Goal: Task Accomplishment & Management: Use online tool/utility

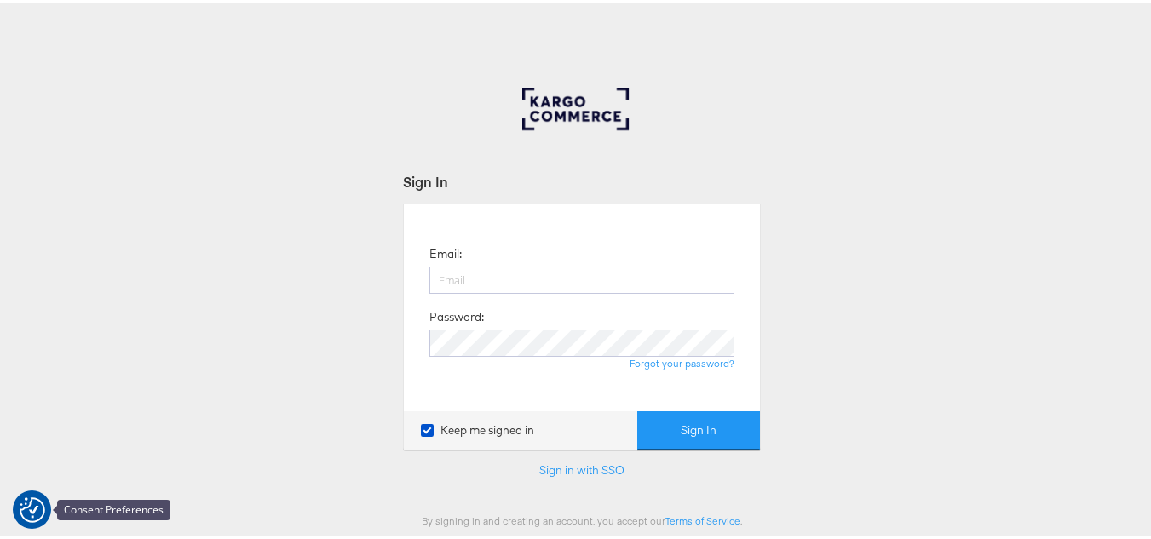
type input "[PERSON_NAME][EMAIL_ADDRESS][DOMAIN_NAME]"
click at [31, 511] on img "Consent Preferences" at bounding box center [33, 508] width 26 height 26
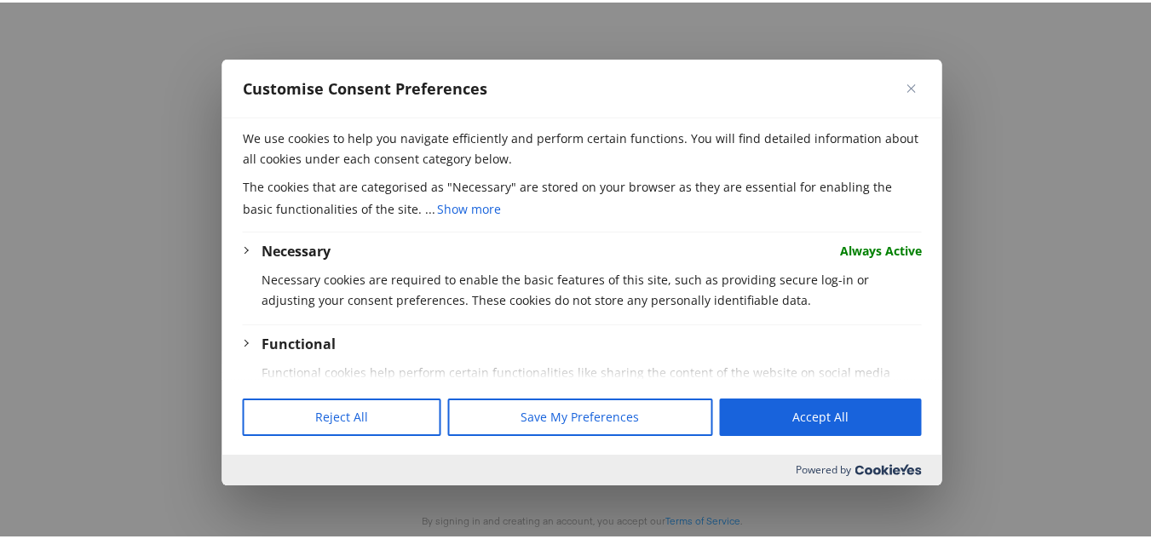
click at [985, 286] on div at bounding box center [581, 269] width 1163 height 539
click at [908, 93] on button "Close" at bounding box center [911, 85] width 20 height 20
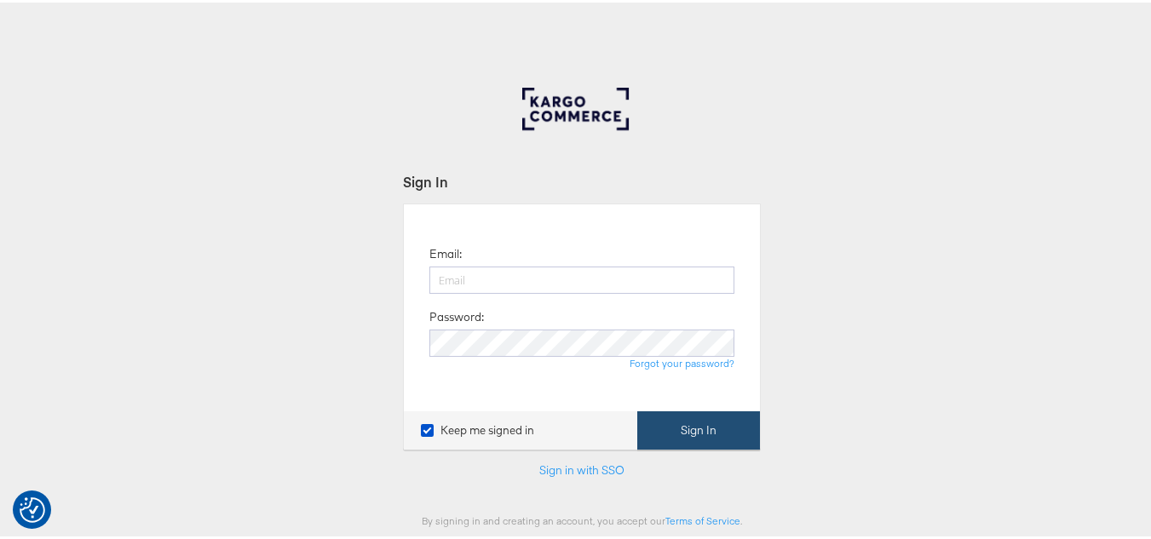
type input "[PERSON_NAME][EMAIL_ADDRESS][DOMAIN_NAME]"
click at [704, 428] on button "Sign In" at bounding box center [698, 428] width 123 height 38
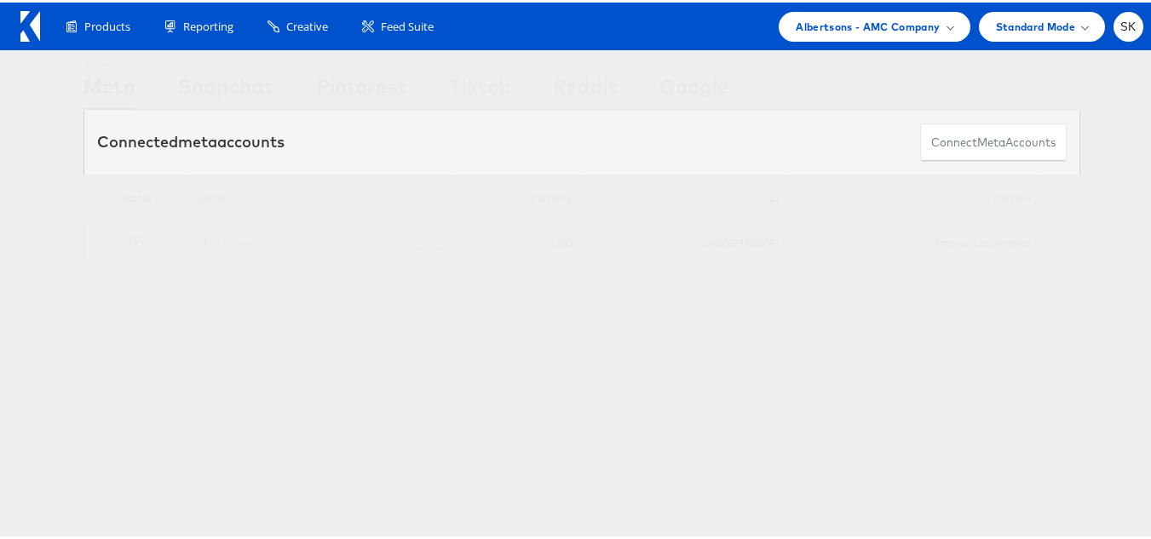
click at [206, 247] on td "TEST Account (rename)" at bounding box center [321, 240] width 262 height 39
click at [207, 240] on link "TEST Account" at bounding box center [229, 239] width 62 height 13
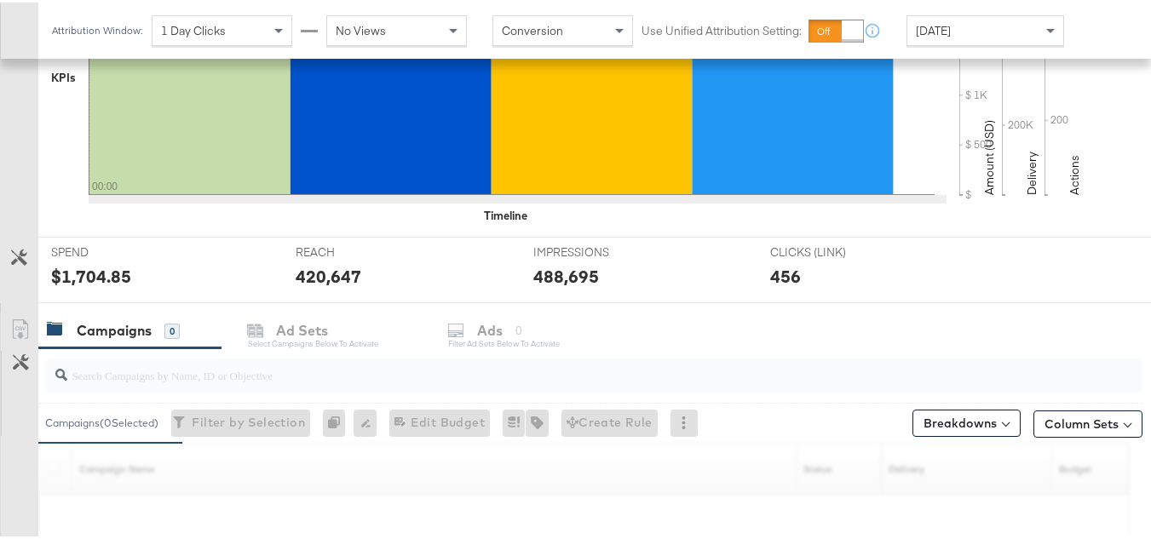
scroll to position [511, 0]
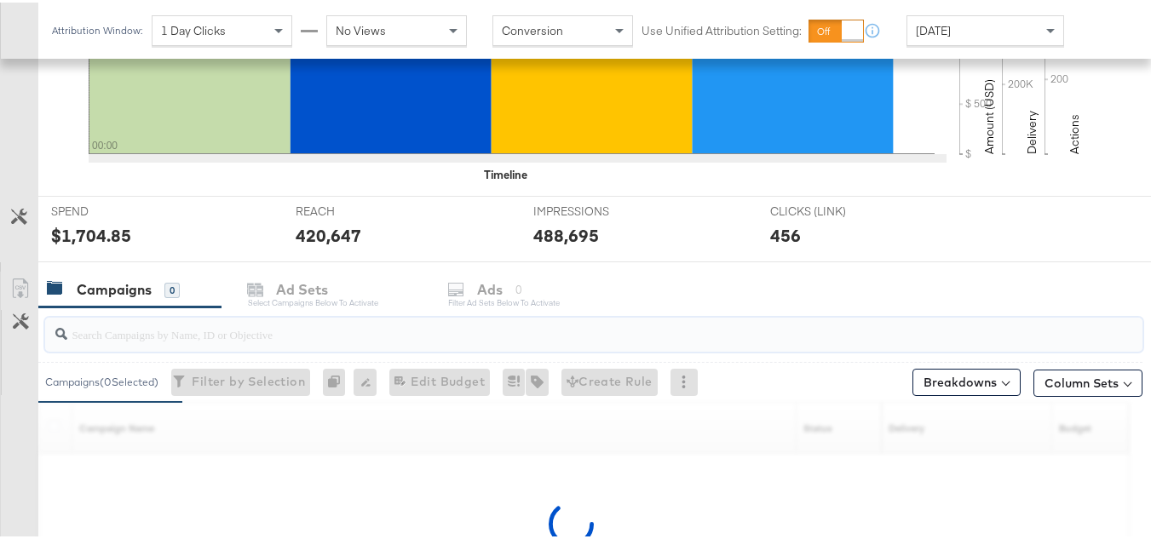
click at [180, 328] on input "search" at bounding box center [556, 324] width 978 height 33
paste input "co-branded-hub|Multi-brand|GMHBC P9_Digital Circular_Multi-Brand_FY25|SAL|10/08…"
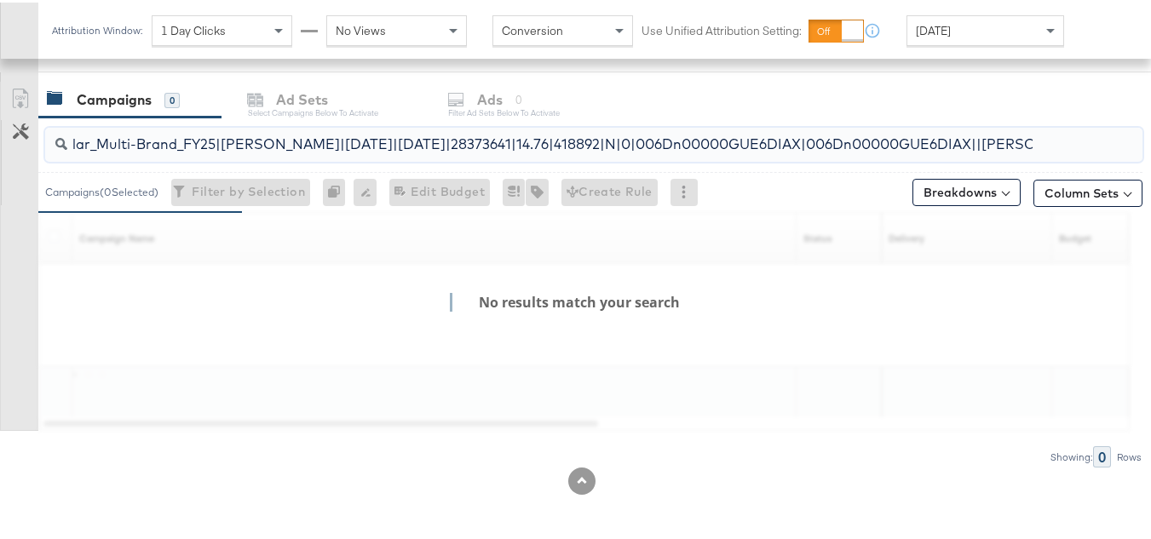
scroll to position [702, 0]
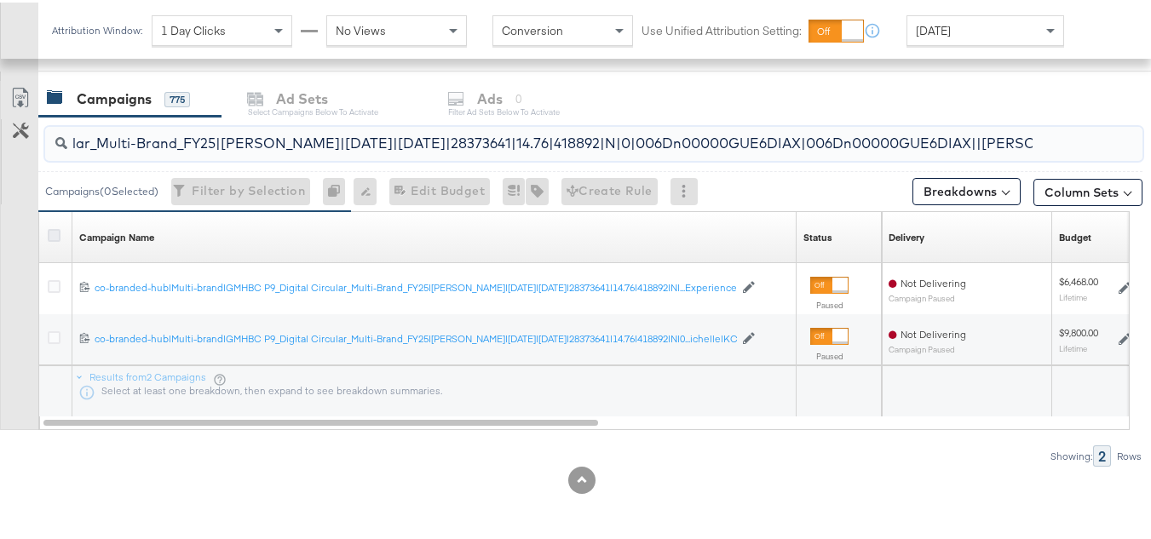
type input "co-branded-hub|Multi-brand|GMHBC P9_Digital Circular_Multi-Brand_FY25|SAL|10/08…"
click at [49, 235] on icon at bounding box center [54, 233] width 13 height 13
click at [0, 0] on input "checkbox" at bounding box center [0, 0] width 0 height 0
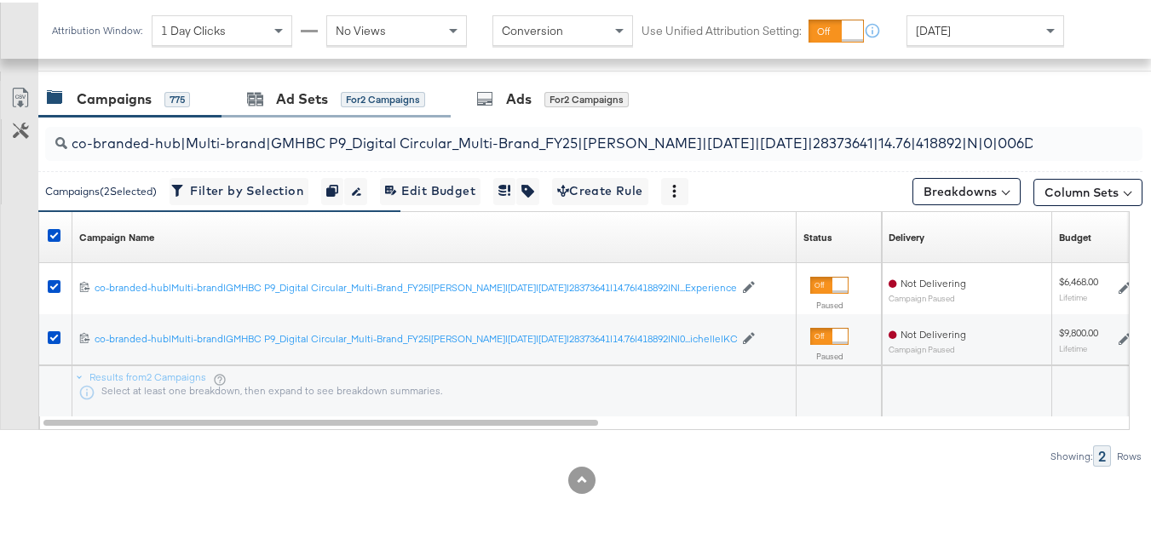
click at [260, 107] on div "Ad Sets for 2 Campaigns" at bounding box center [335, 96] width 229 height 37
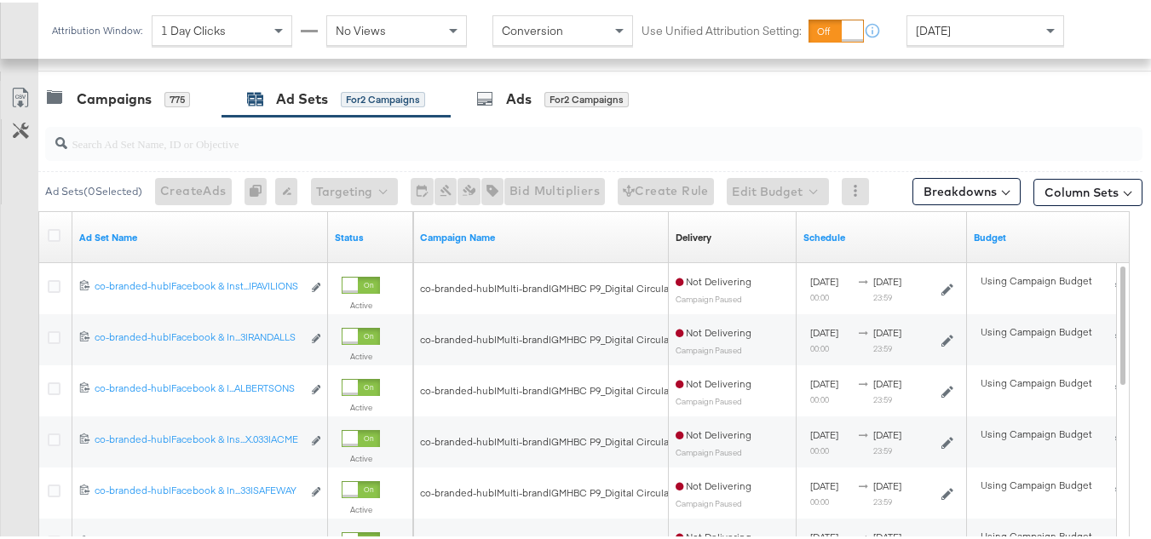
click at [290, 138] on input "search" at bounding box center [556, 134] width 978 height 33
paste input "co-branded-hub|Facebook & Instagram|Social Media|FBIG - Premium Carousel & Prod…"
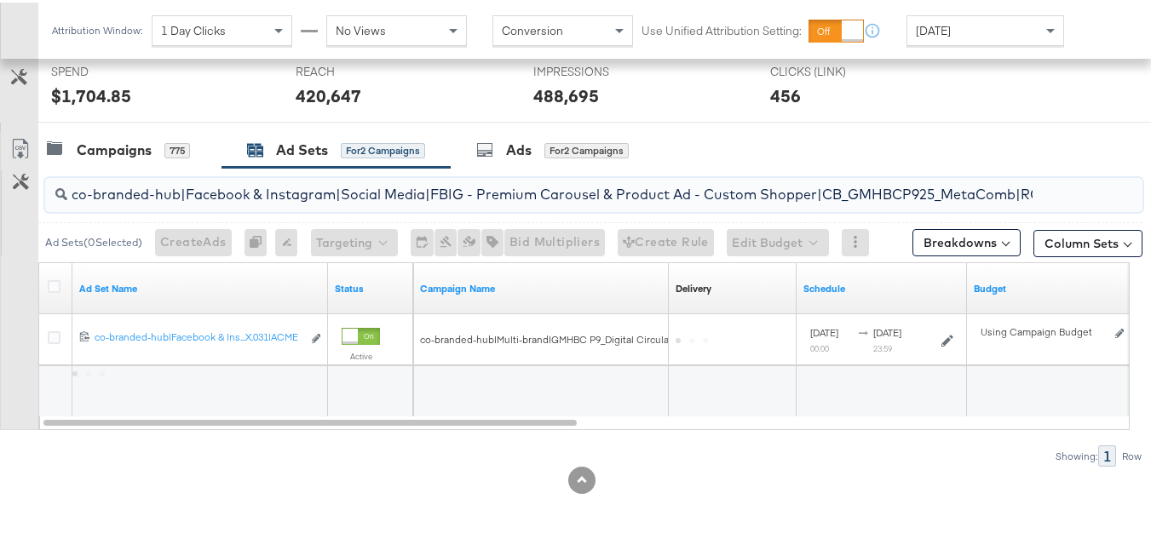
scroll to position [651, 0]
type input "co-branded-hub|Facebook & Instagram|Social Media|FBIG - Premium Carousel & Prod…"
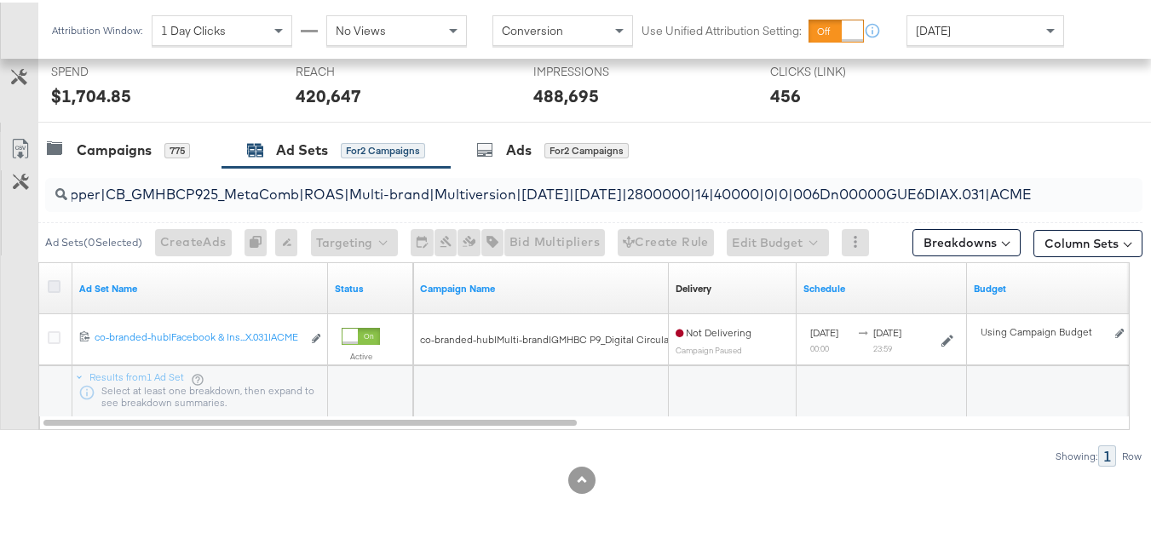
scroll to position [0, 0]
click at [56, 281] on icon at bounding box center [54, 284] width 13 height 13
click at [0, 0] on input "checkbox" at bounding box center [0, 0] width 0 height 0
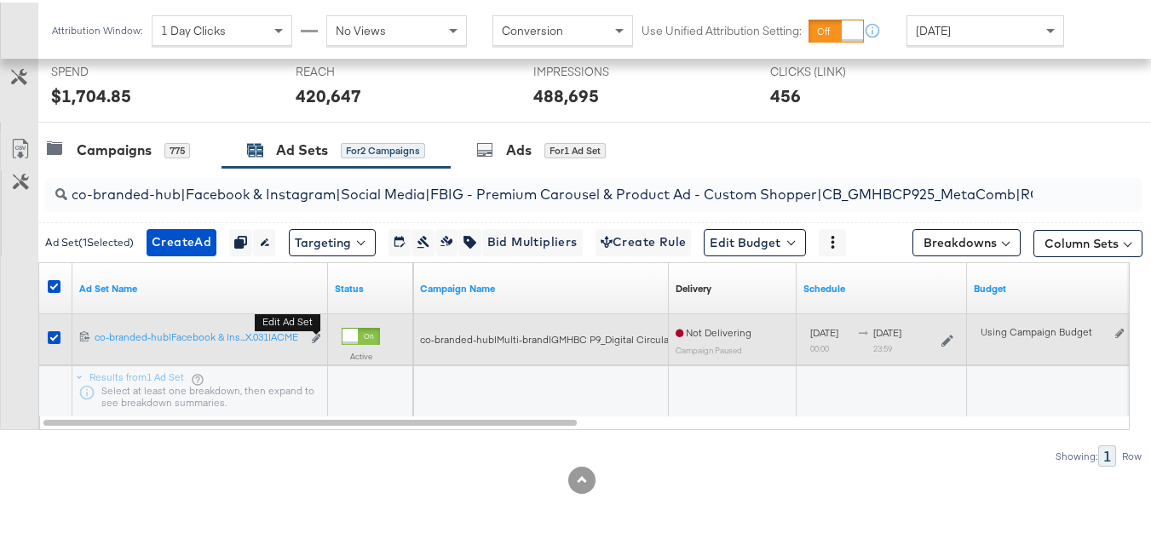
click at [315, 331] on button "Edit ad set" at bounding box center [316, 337] width 10 height 18
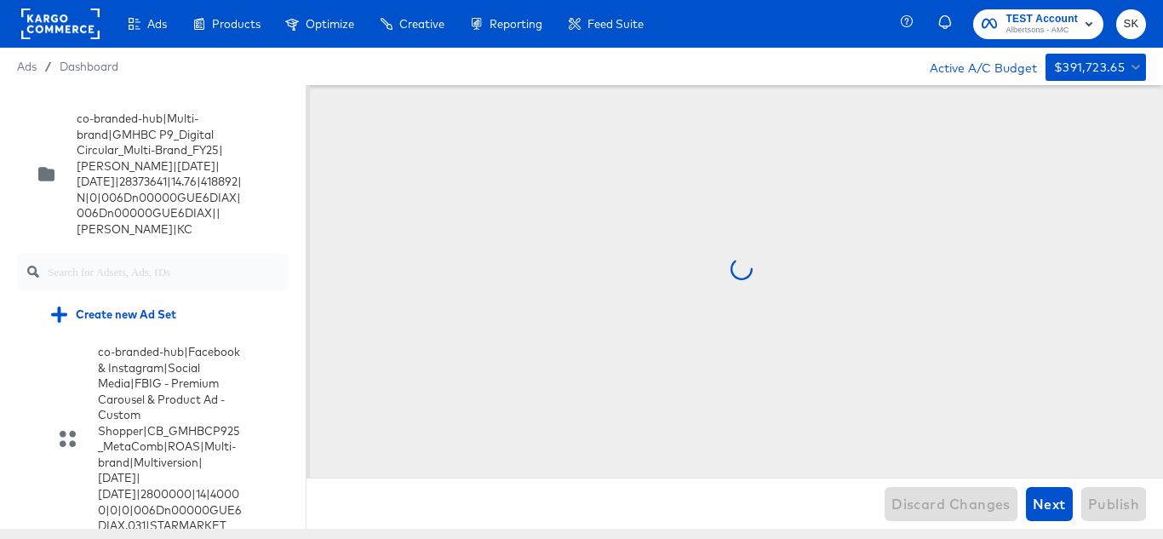
click at [418, 171] on div at bounding box center [741, 275] width 844 height 380
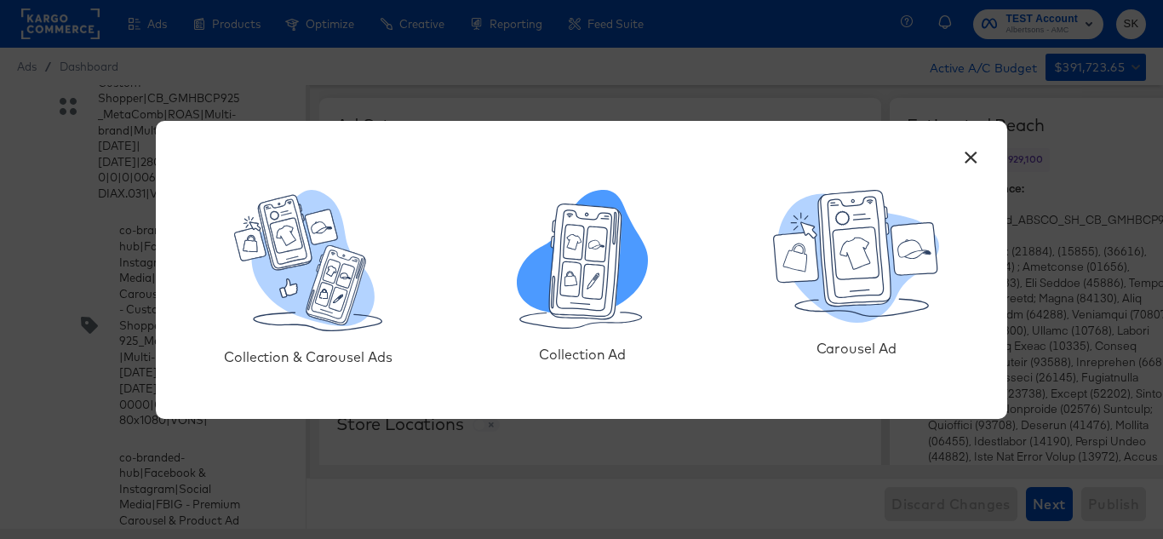
click at [583, 284] on icon at bounding box center [586, 261] width 72 height 115
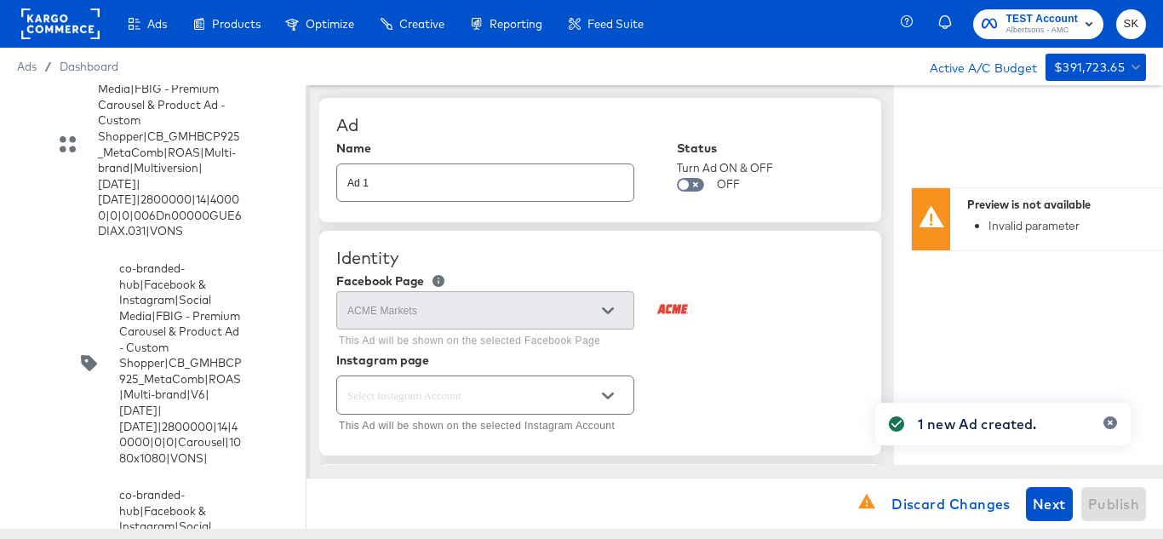
click at [404, 176] on input "Ad 1" at bounding box center [485, 176] width 296 height 37
paste input "co-branded-hub|Facebook & Instagram|Social Media|FBIG - Video - Custom Shopper|…"
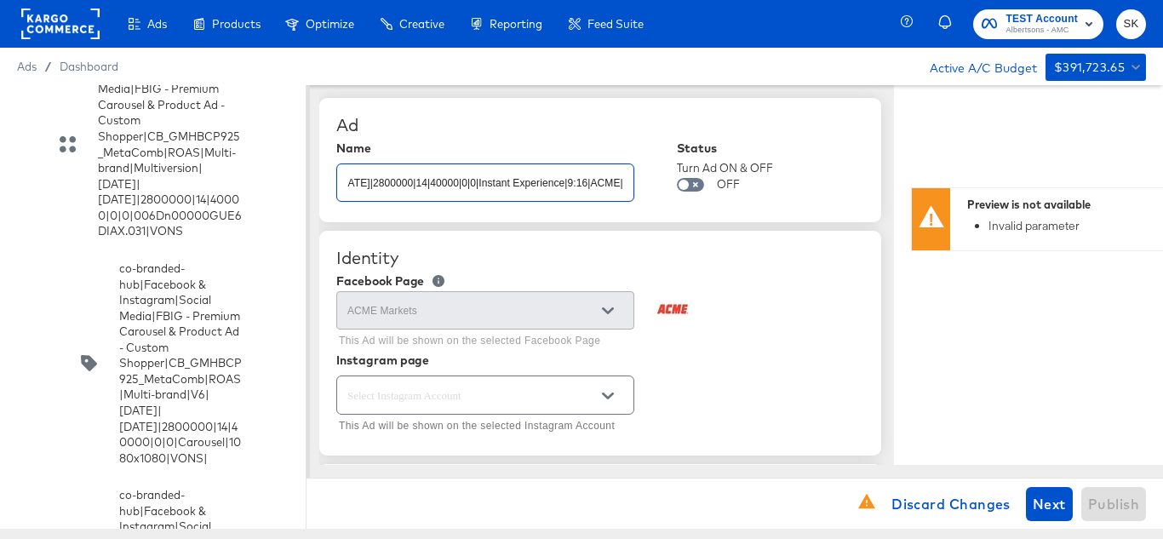
type input "co-branded-hub|Facebook & Instagram|Social Media|FBIG - Video - Custom Shopper|…"
type textarea "x"
click at [541, 124] on div "Ad" at bounding box center [600, 125] width 528 height 20
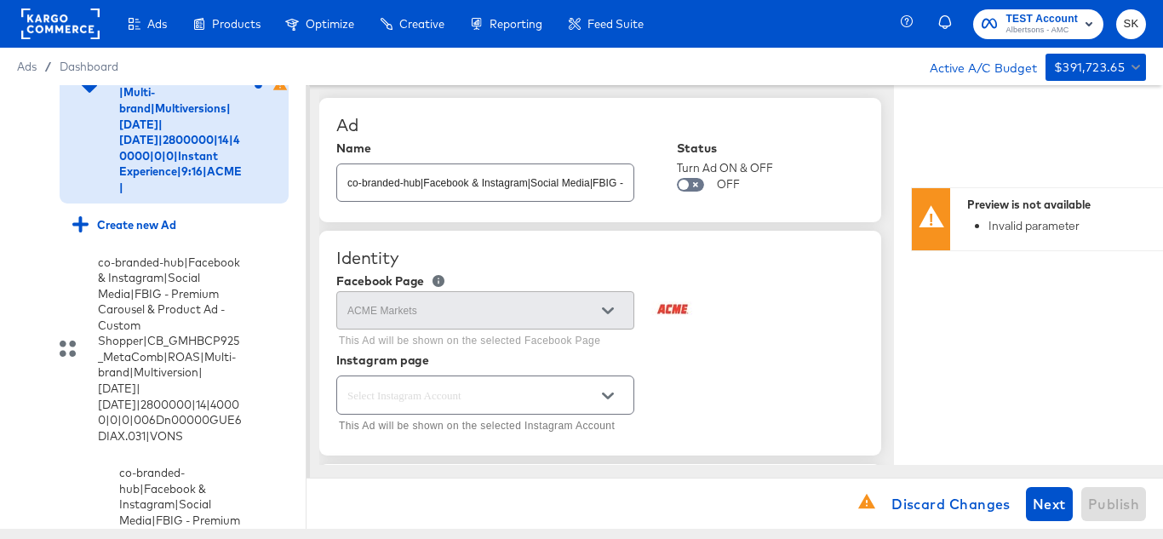
scroll to position [170, 0]
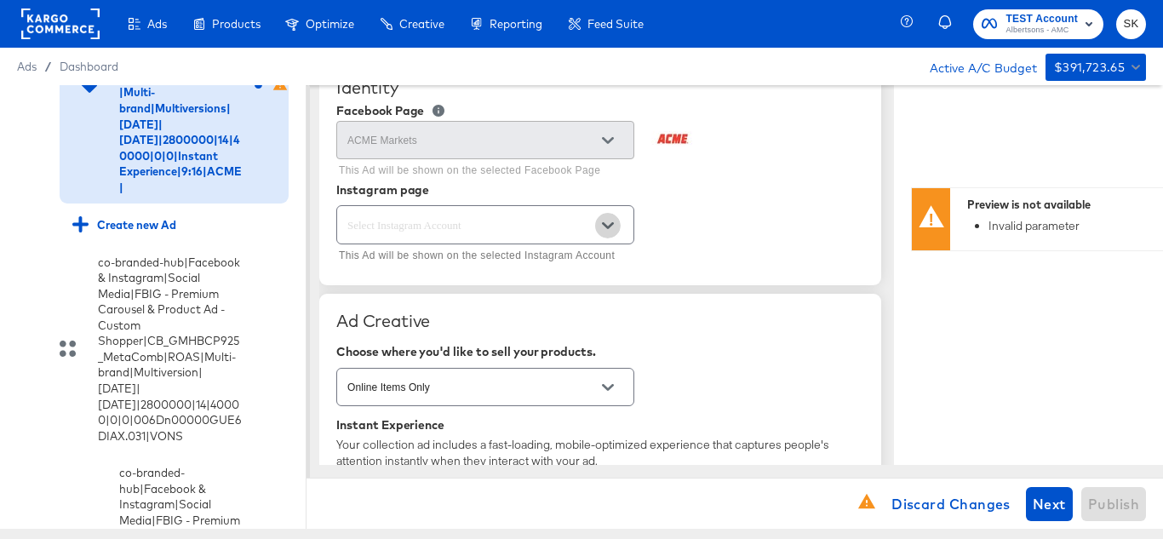
click at [599, 227] on button "Open" at bounding box center [608, 226] width 26 height 26
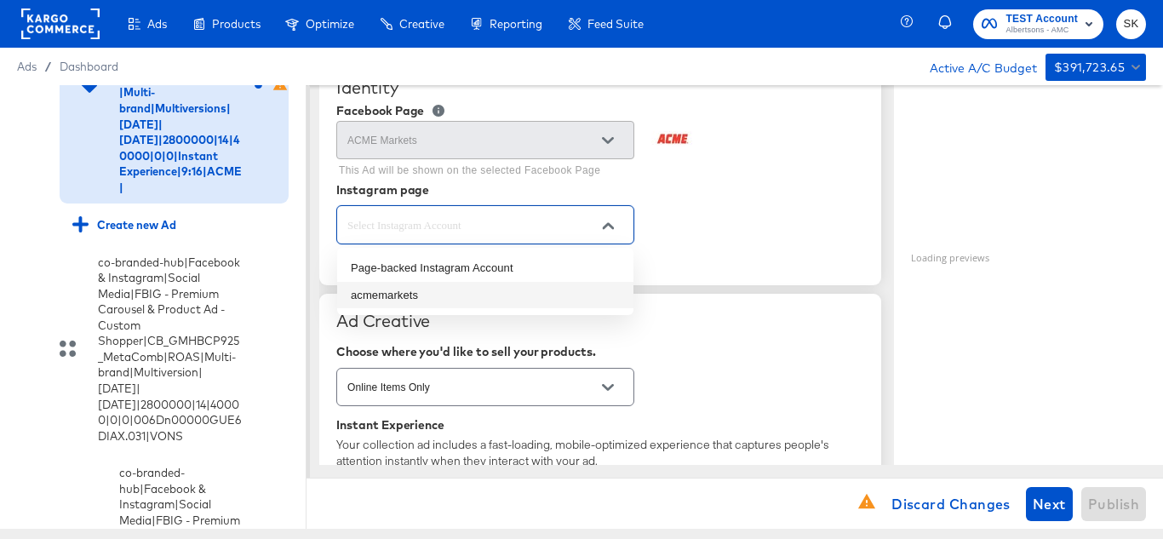
click at [397, 296] on li "acmemarkets" at bounding box center [485, 295] width 296 height 27
type textarea "x"
type input "acmemarkets"
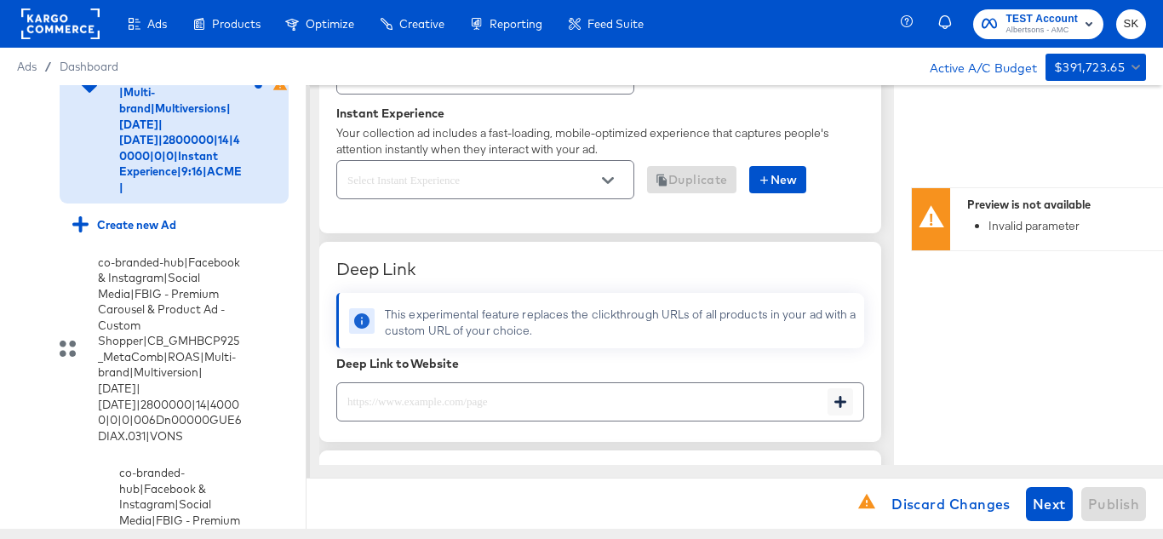
scroll to position [511, 0]
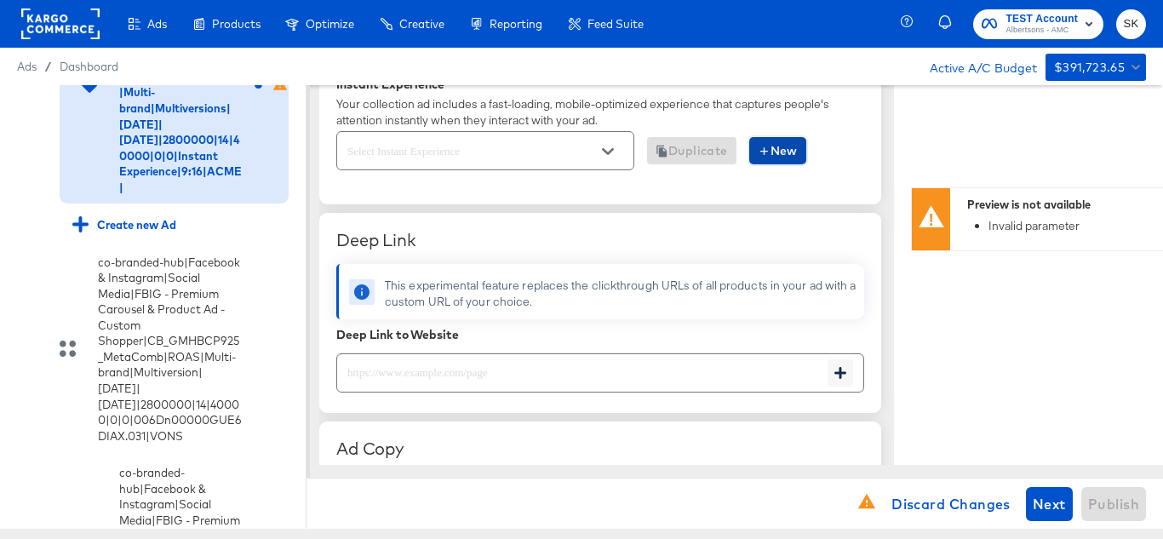
click at [785, 146] on span "New" at bounding box center [778, 151] width 40 height 21
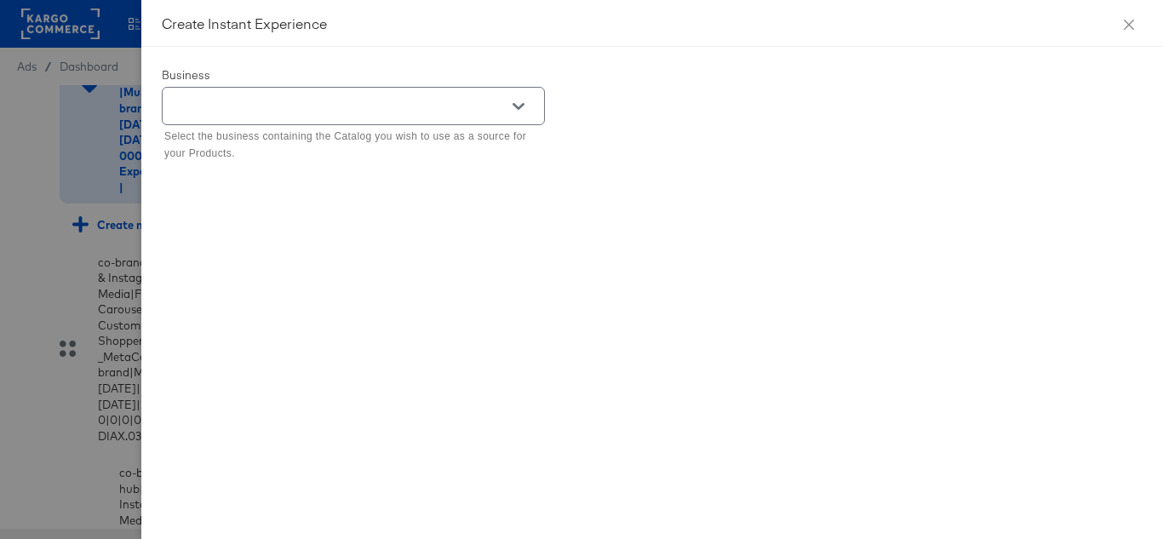
click at [517, 111] on icon "Open" at bounding box center [519, 107] width 12 height 12
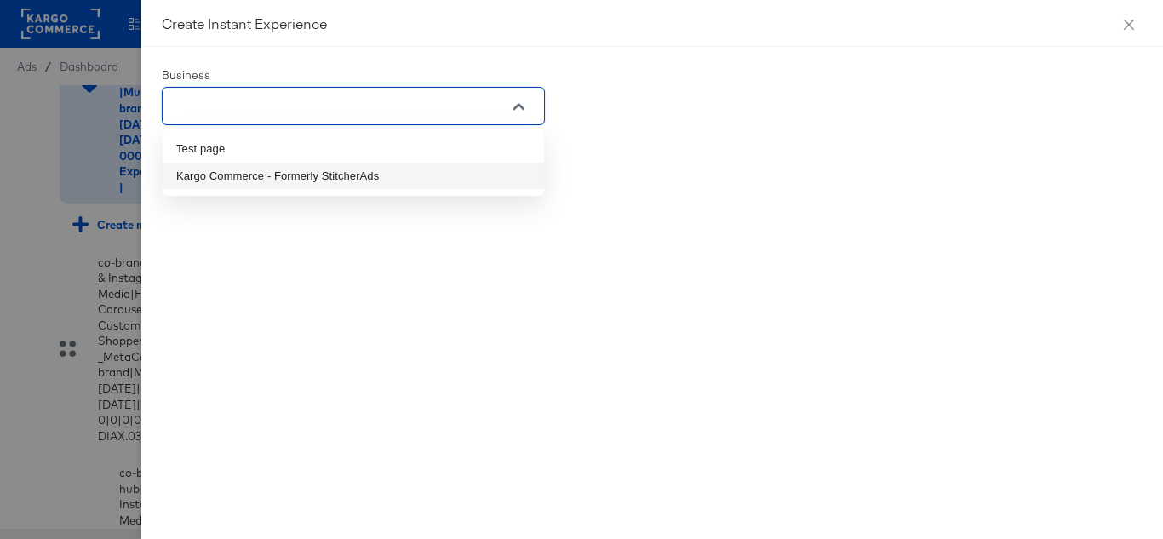
click at [241, 177] on li "Kargo Commerce - Formerly StitcherAds" at bounding box center [354, 176] width 382 height 27
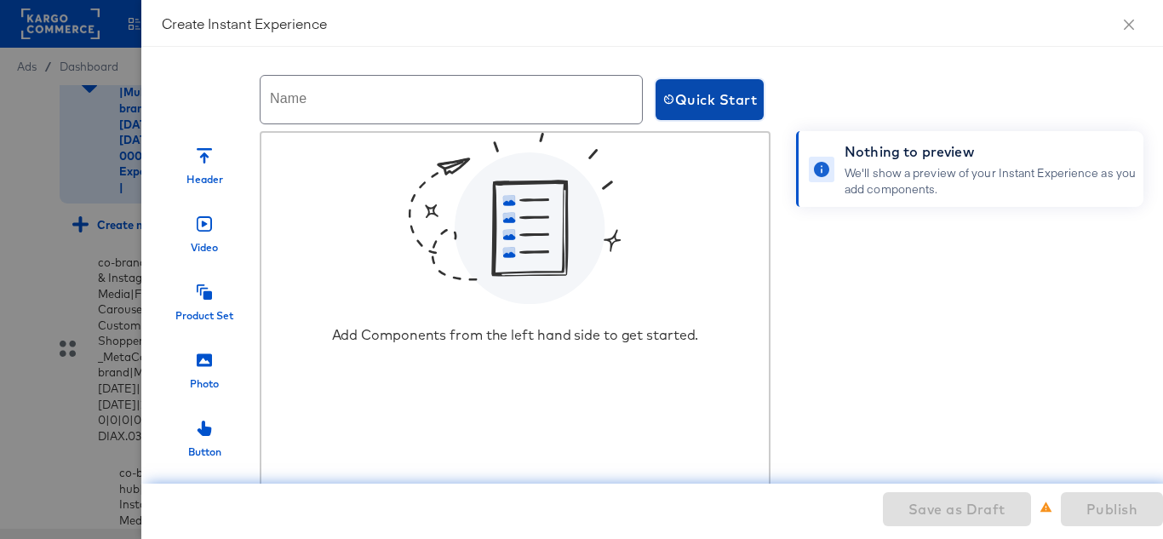
click at [755, 111] on span "Quick Start" at bounding box center [710, 100] width 95 height 24
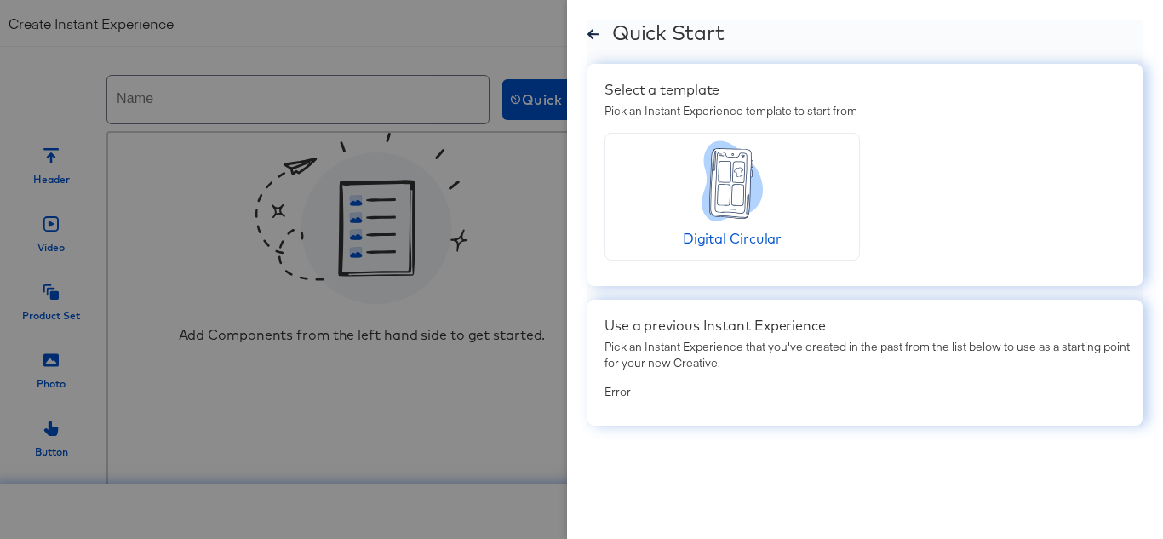
click at [583, 28] on div "Quick Start Select a template Pick an Instant Experience template to start from…" at bounding box center [865, 269] width 596 height 539
click at [595, 32] on icon at bounding box center [594, 34] width 12 height 13
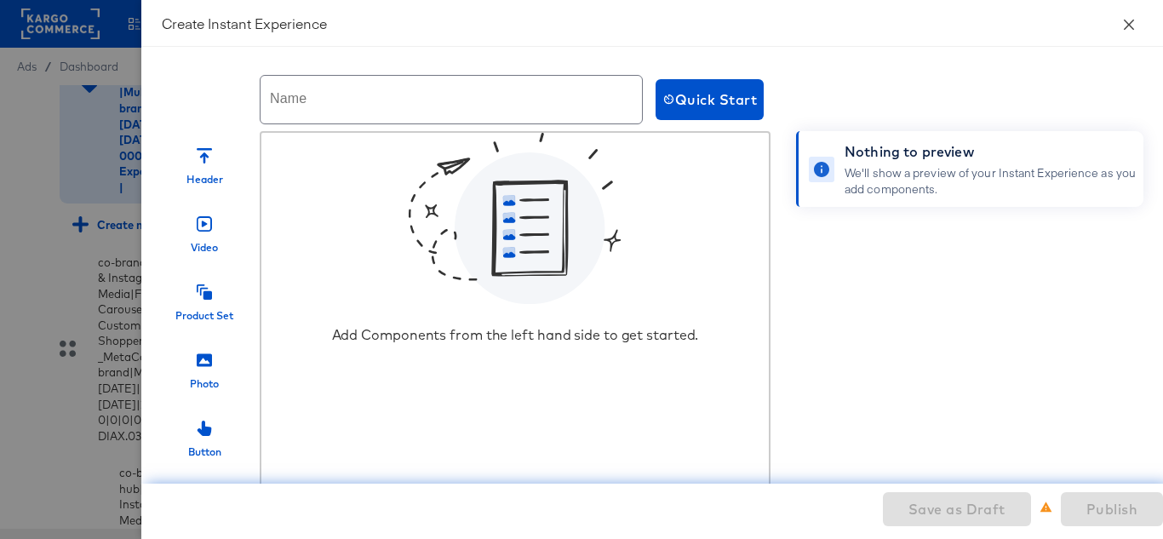
click at [1129, 21] on icon "close" at bounding box center [1130, 25] width 14 height 14
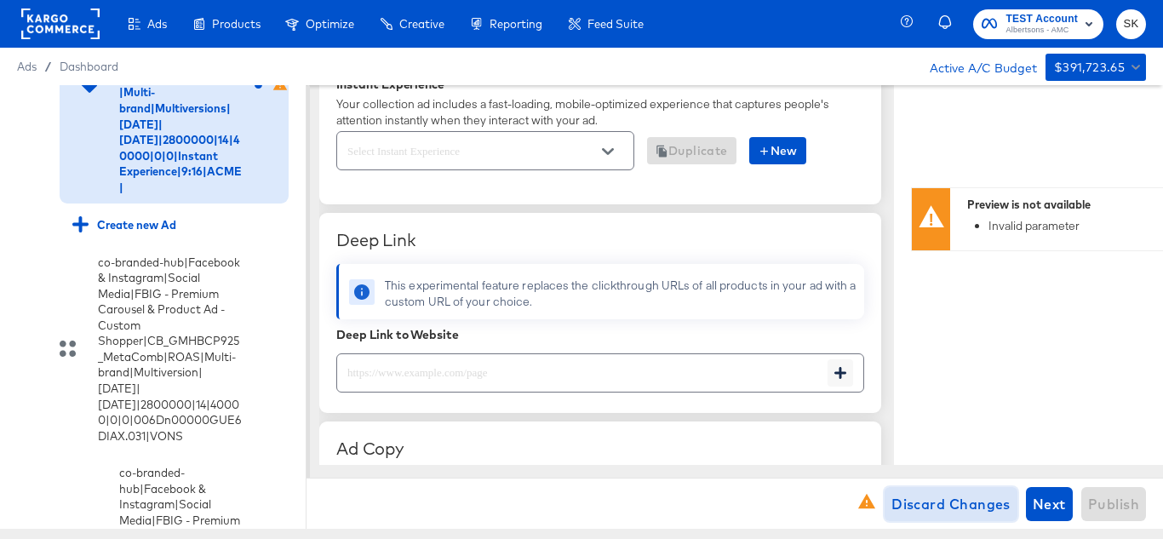
click at [920, 506] on span "Discard Changes" at bounding box center [951, 504] width 119 height 24
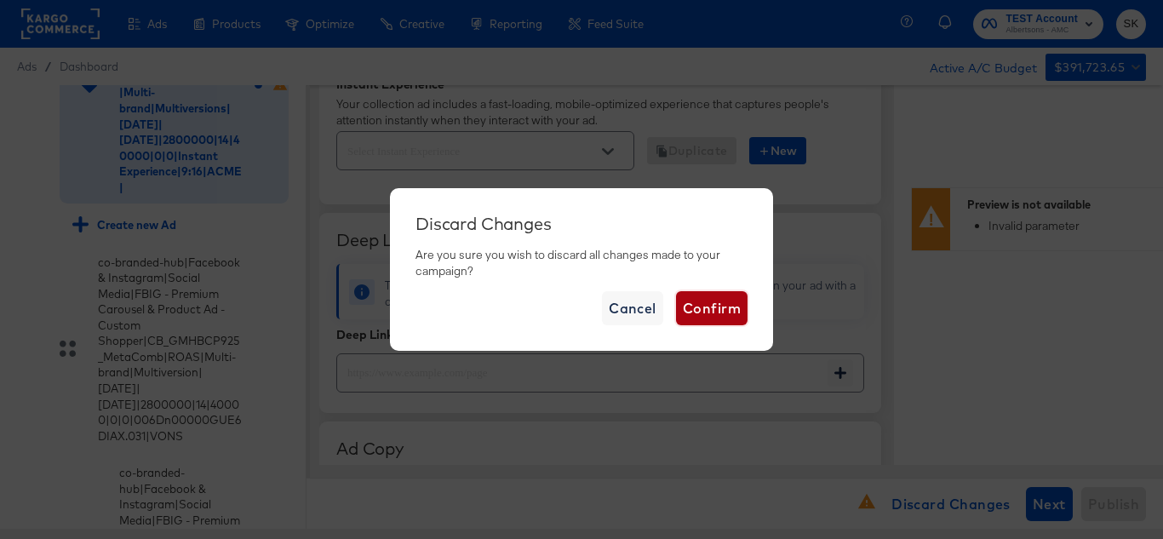
click at [715, 307] on span "Confirm" at bounding box center [712, 308] width 58 height 24
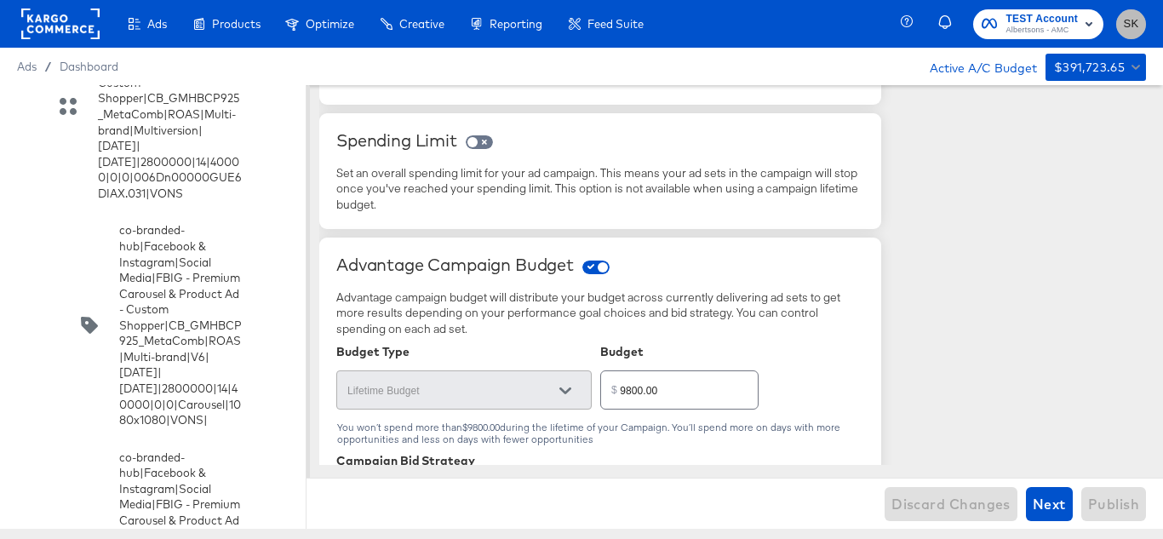
click at [1140, 22] on button "SK" at bounding box center [1132, 24] width 30 height 30
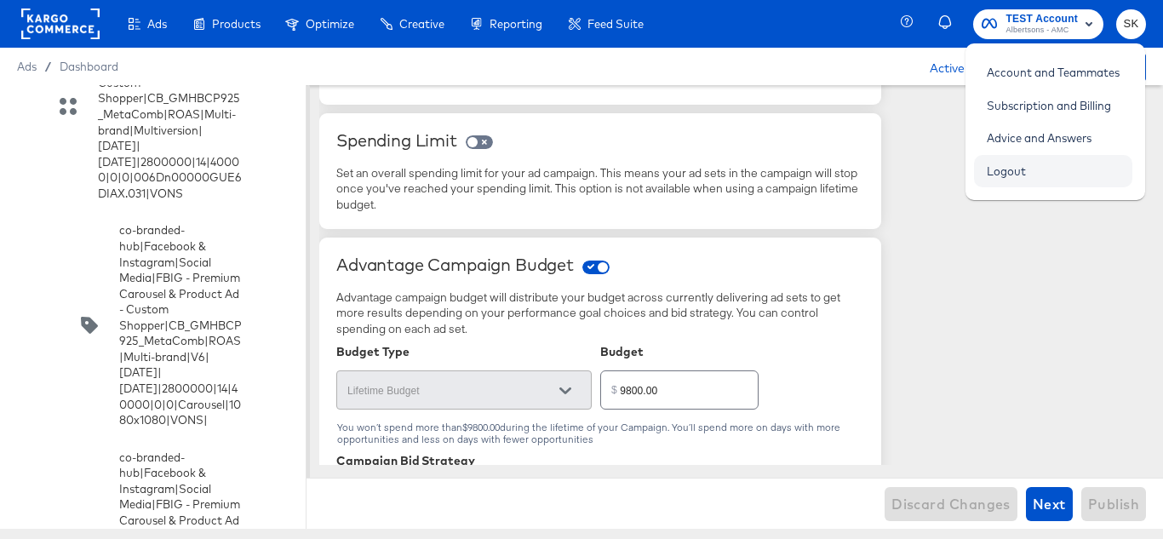
click at [1031, 179] on link "Logout" at bounding box center [1006, 171] width 65 height 31
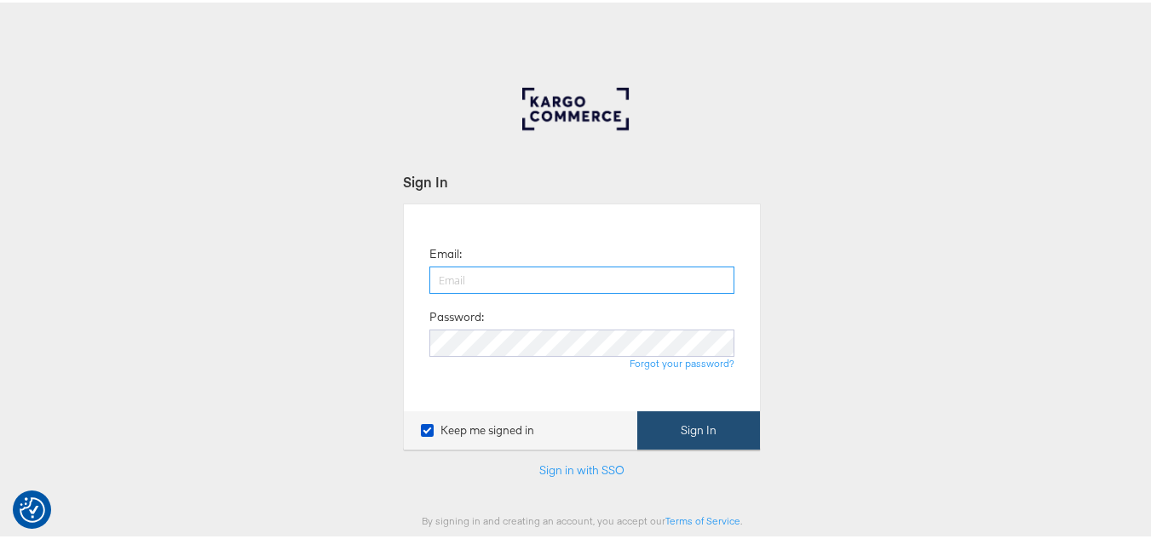
type input "[PERSON_NAME][EMAIL_ADDRESS][DOMAIN_NAME]"
click at [698, 426] on button "Sign In" at bounding box center [698, 428] width 123 height 38
